Goal: Task Accomplishment & Management: Manage account settings

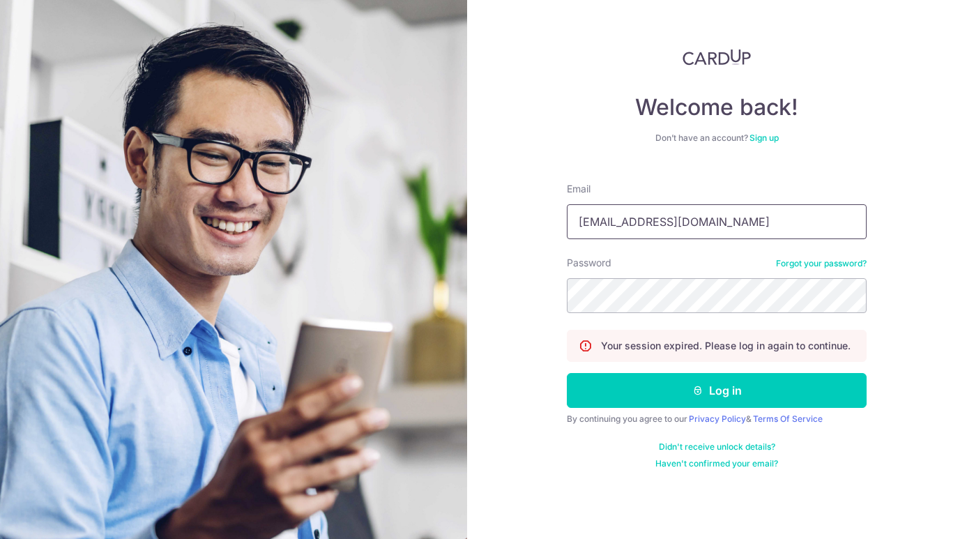
type input "[EMAIL_ADDRESS][DOMAIN_NAME]"
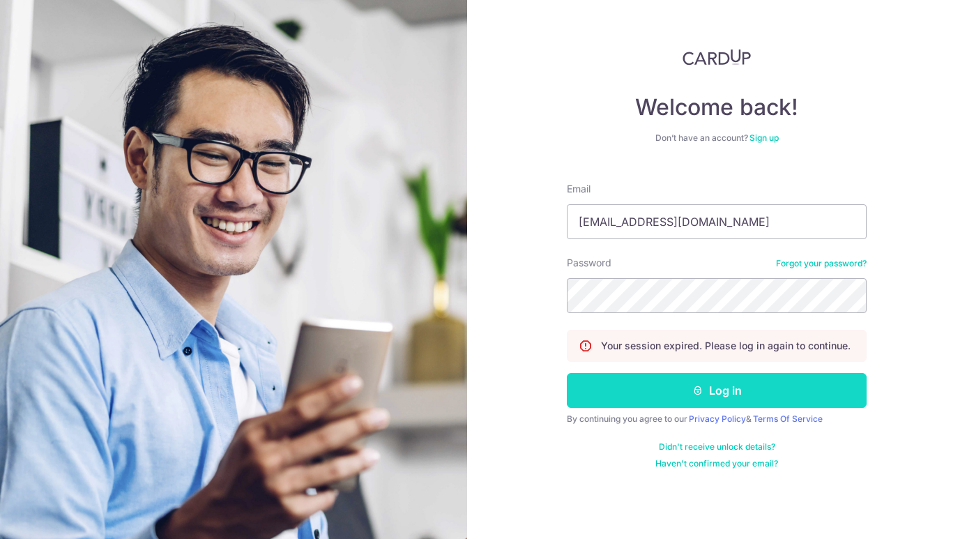
click at [731, 395] on button "Log in" at bounding box center [717, 390] width 300 height 35
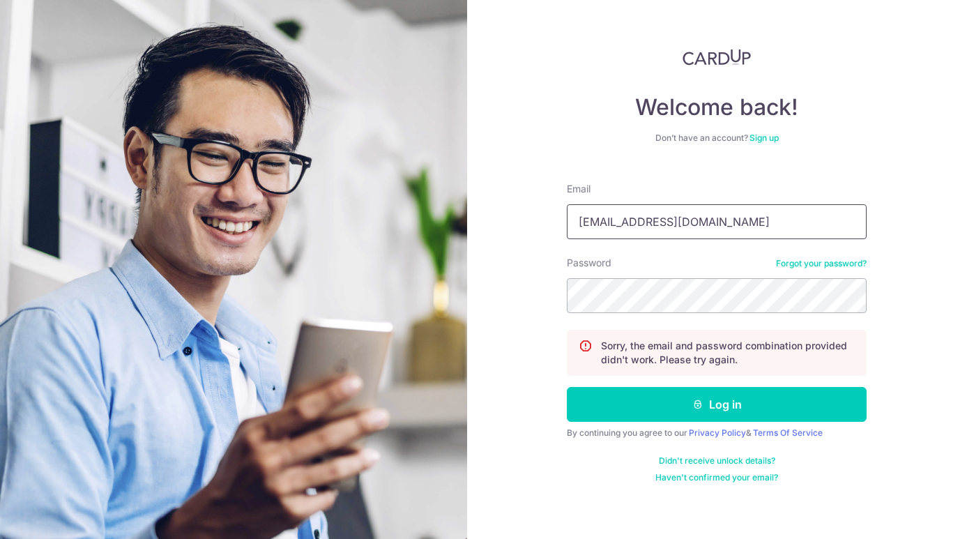
type input "[EMAIL_ADDRESS][DOMAIN_NAME]"
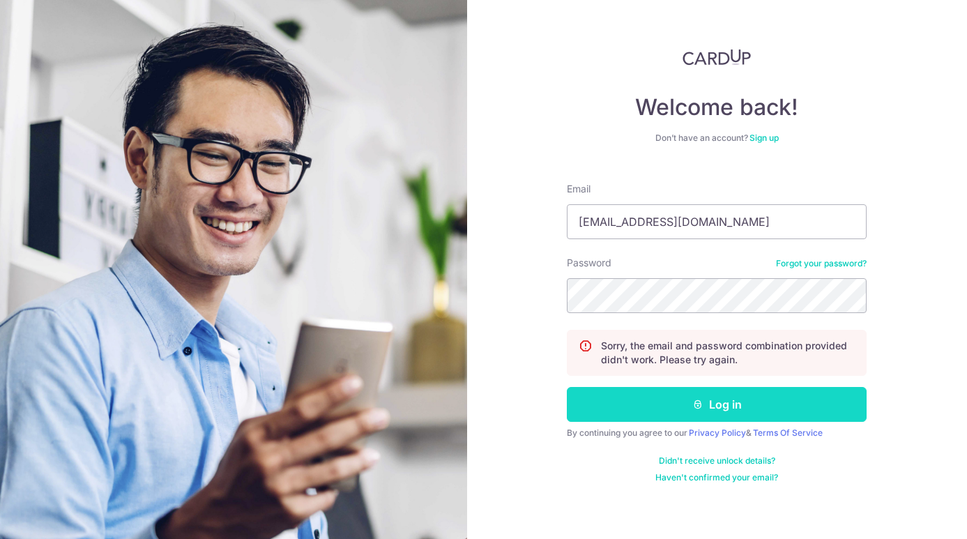
click at [739, 408] on button "Log in" at bounding box center [717, 404] width 300 height 35
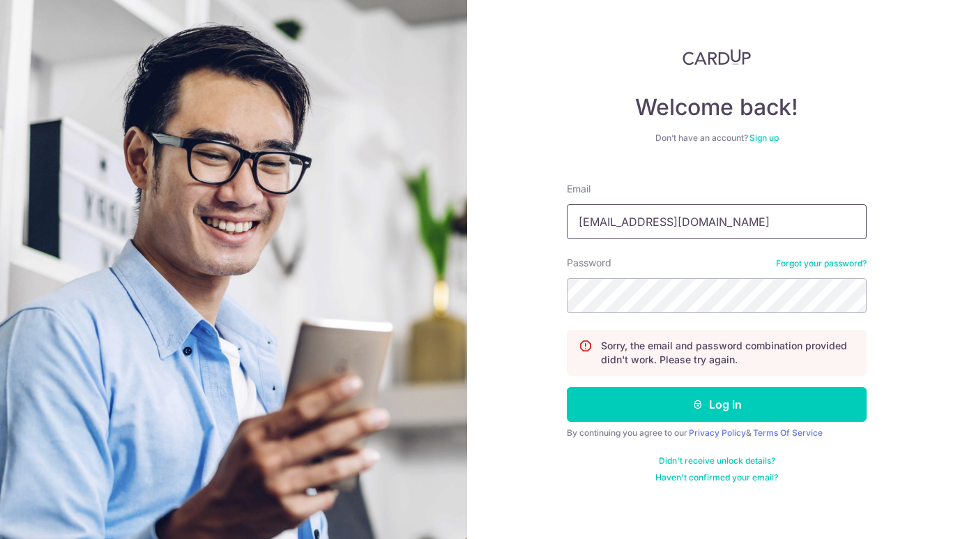
type input "rycho@mac.com"
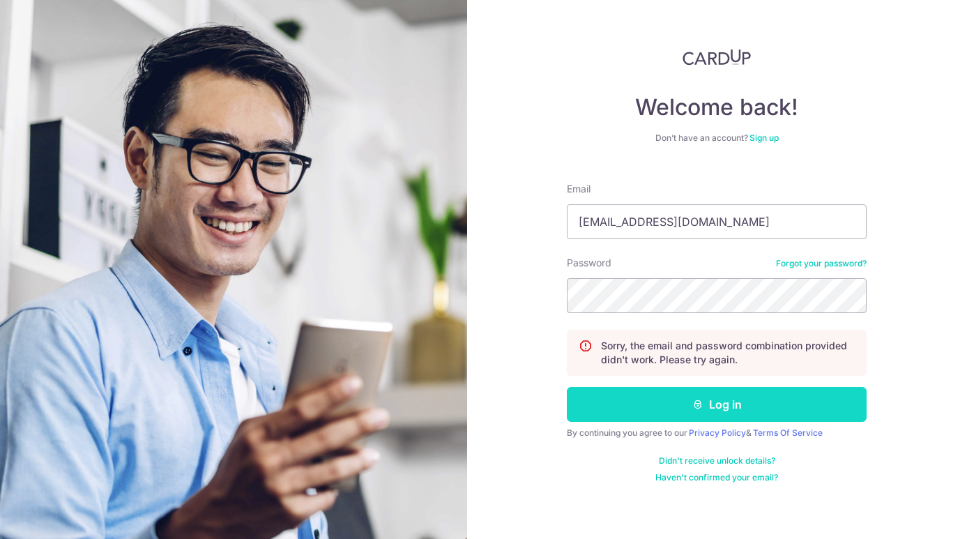
click at [706, 408] on button "Log in" at bounding box center [717, 404] width 300 height 35
